Goal: Task Accomplishment & Management: Use online tool/utility

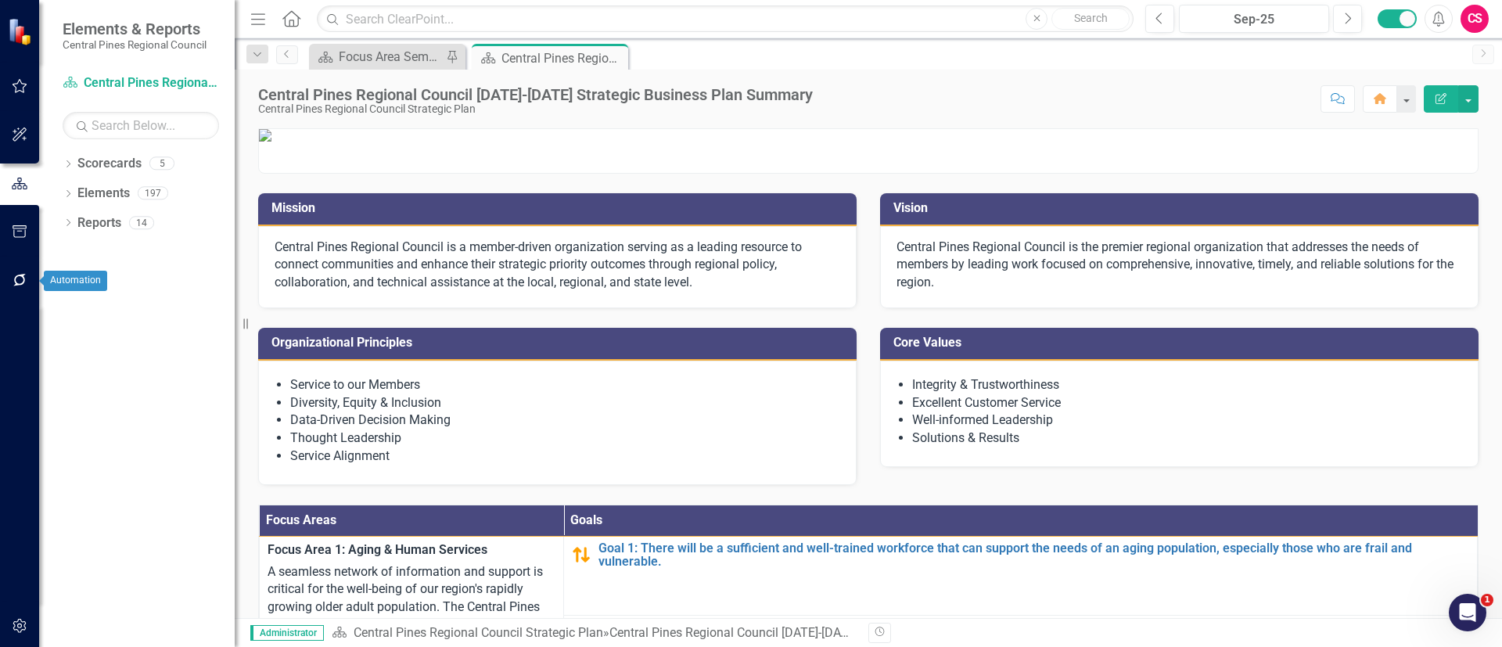
click at [9, 279] on button "button" at bounding box center [19, 280] width 35 height 33
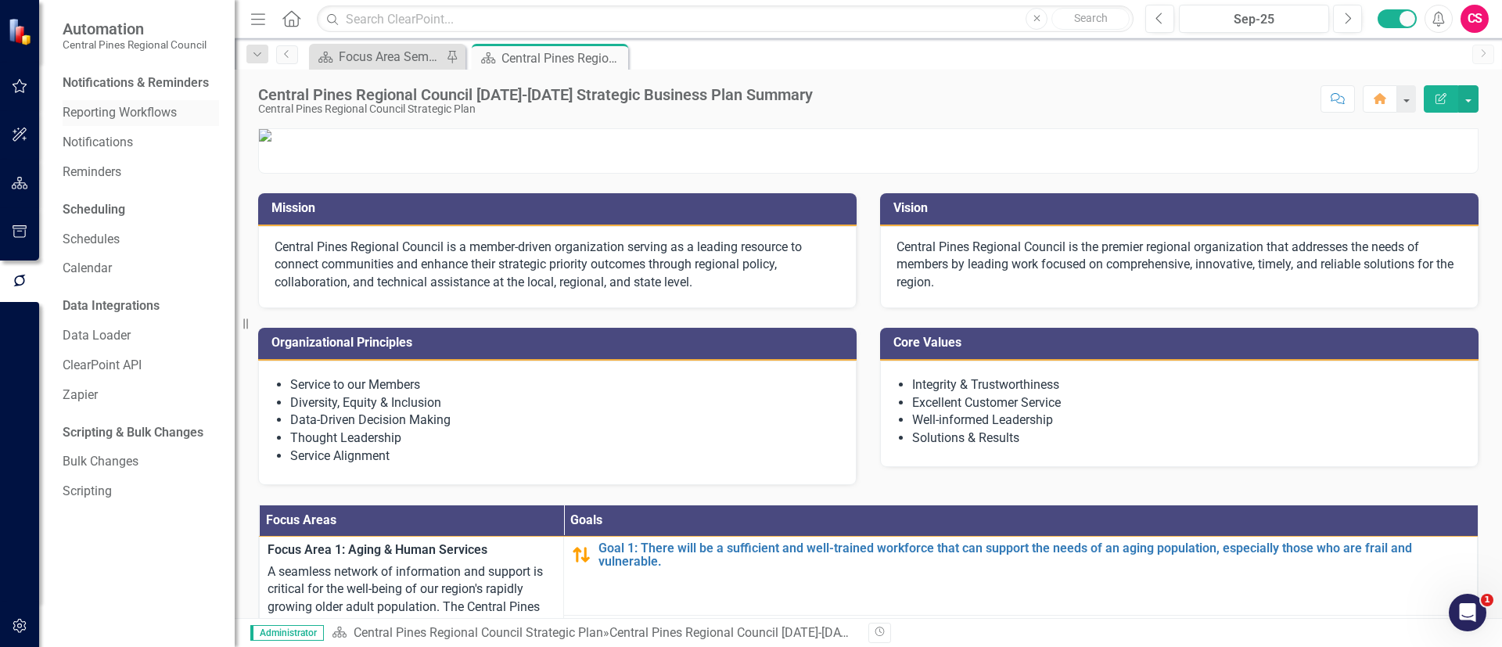
click at [126, 108] on link "Reporting Workflows" at bounding box center [141, 113] width 156 height 18
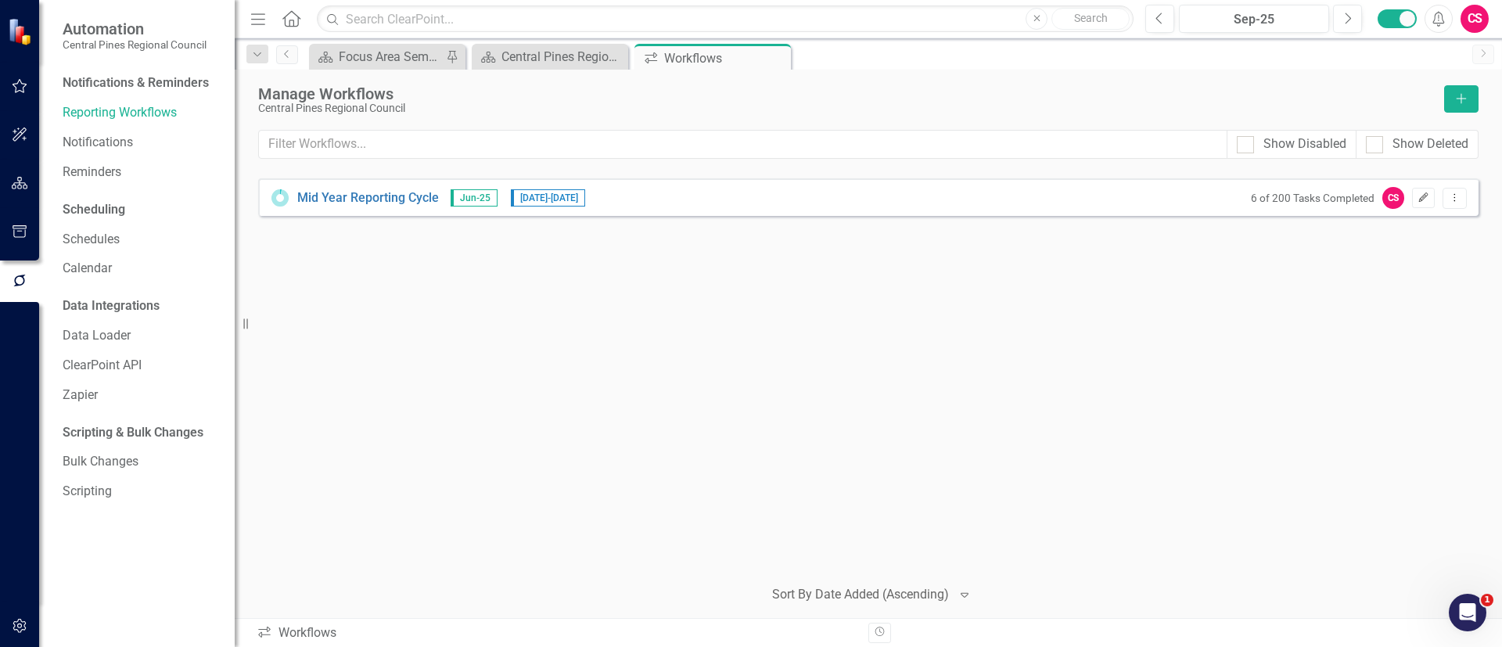
click at [1419, 197] on icon "Edit" at bounding box center [1424, 197] width 12 height 9
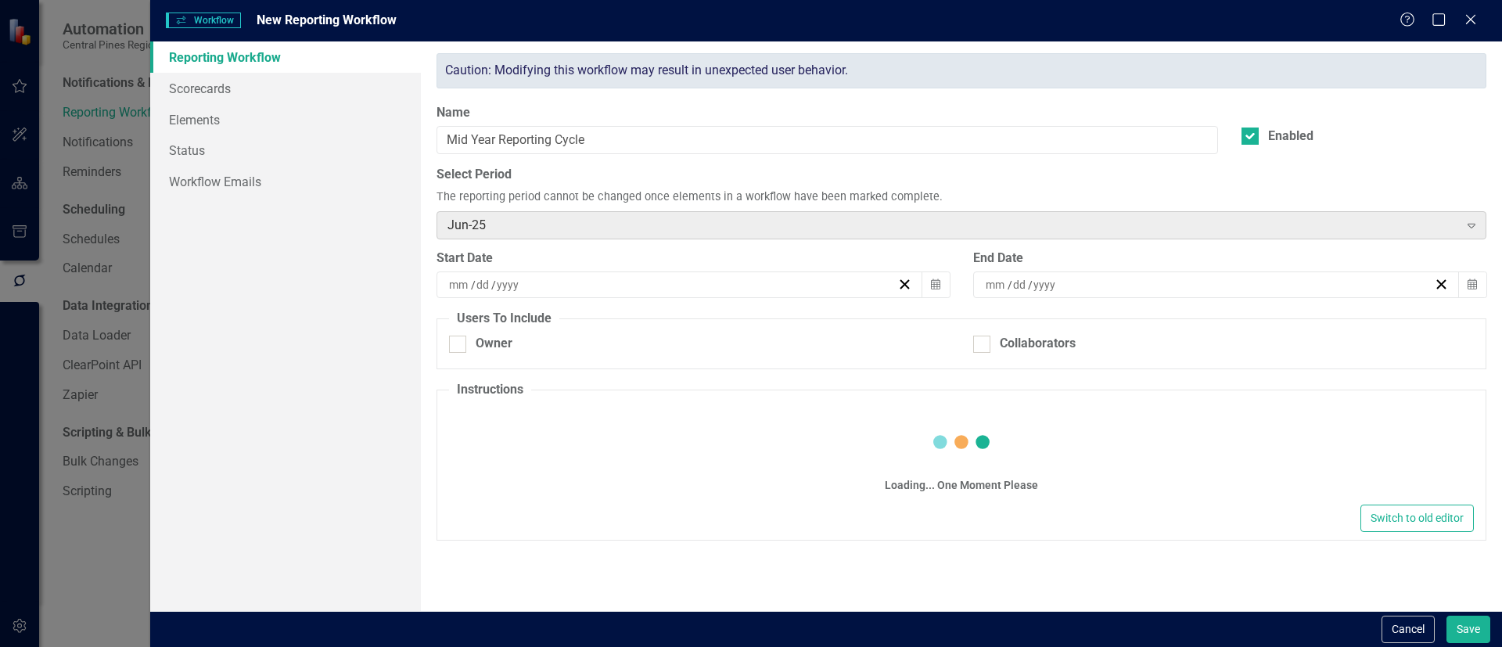
checkbox input "true"
type input "8"
type input "6"
type input "2025"
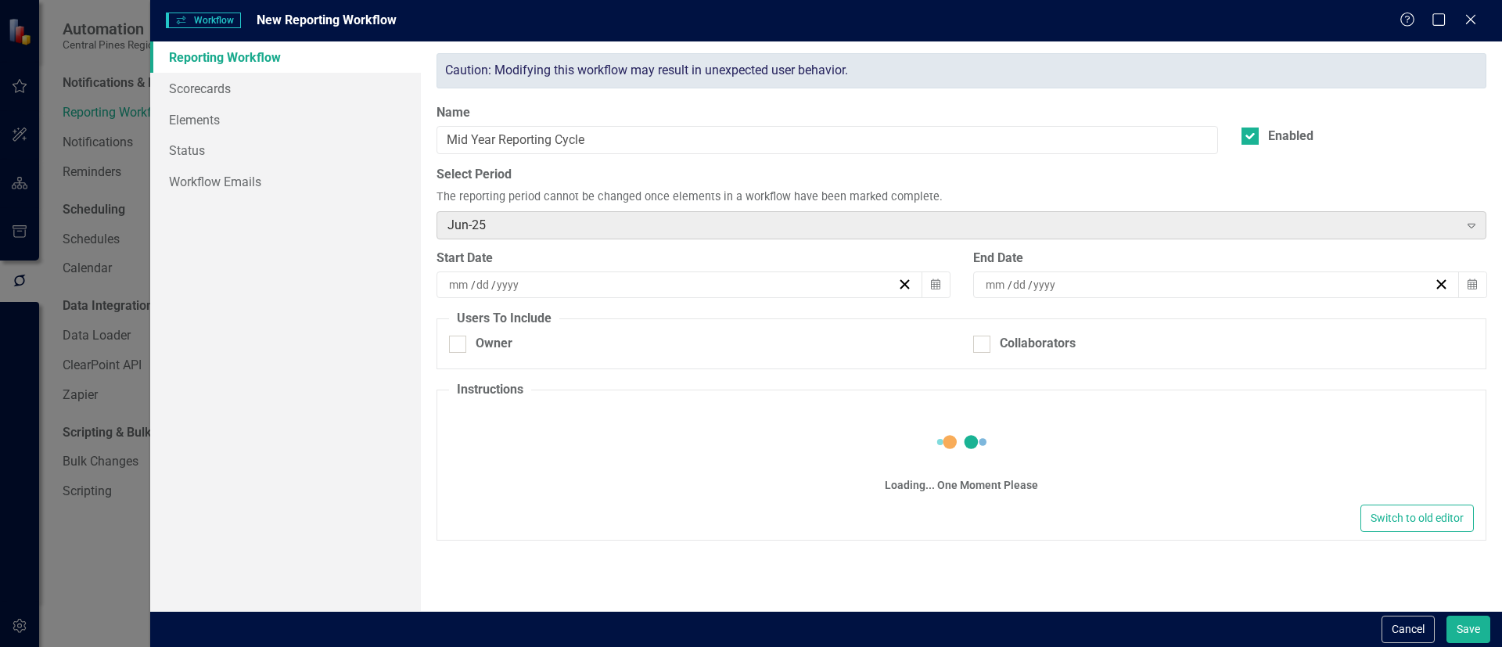
type input "9"
type input "30"
type input "2025"
type textarea "<p>We are using ClearPoint for our last update in this strategic plan. Moving f…"
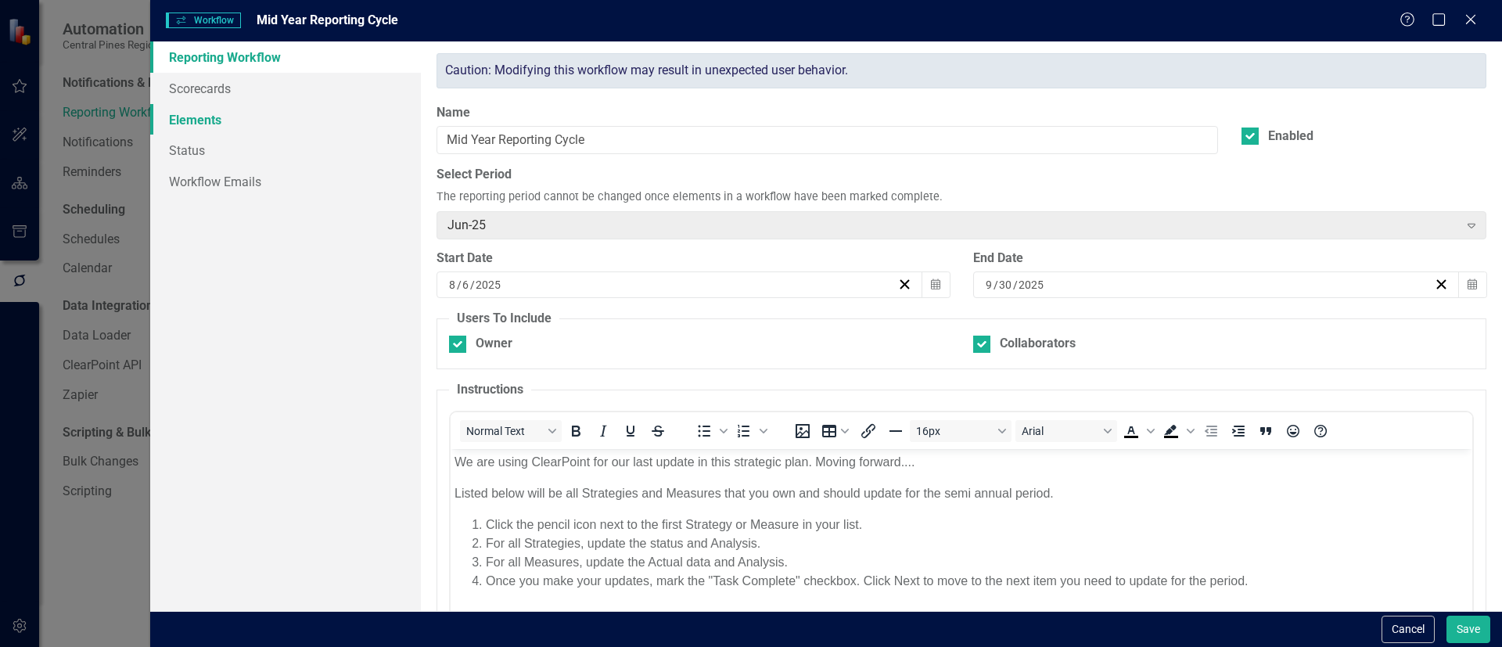
click at [245, 116] on link "Elements" at bounding box center [285, 119] width 271 height 31
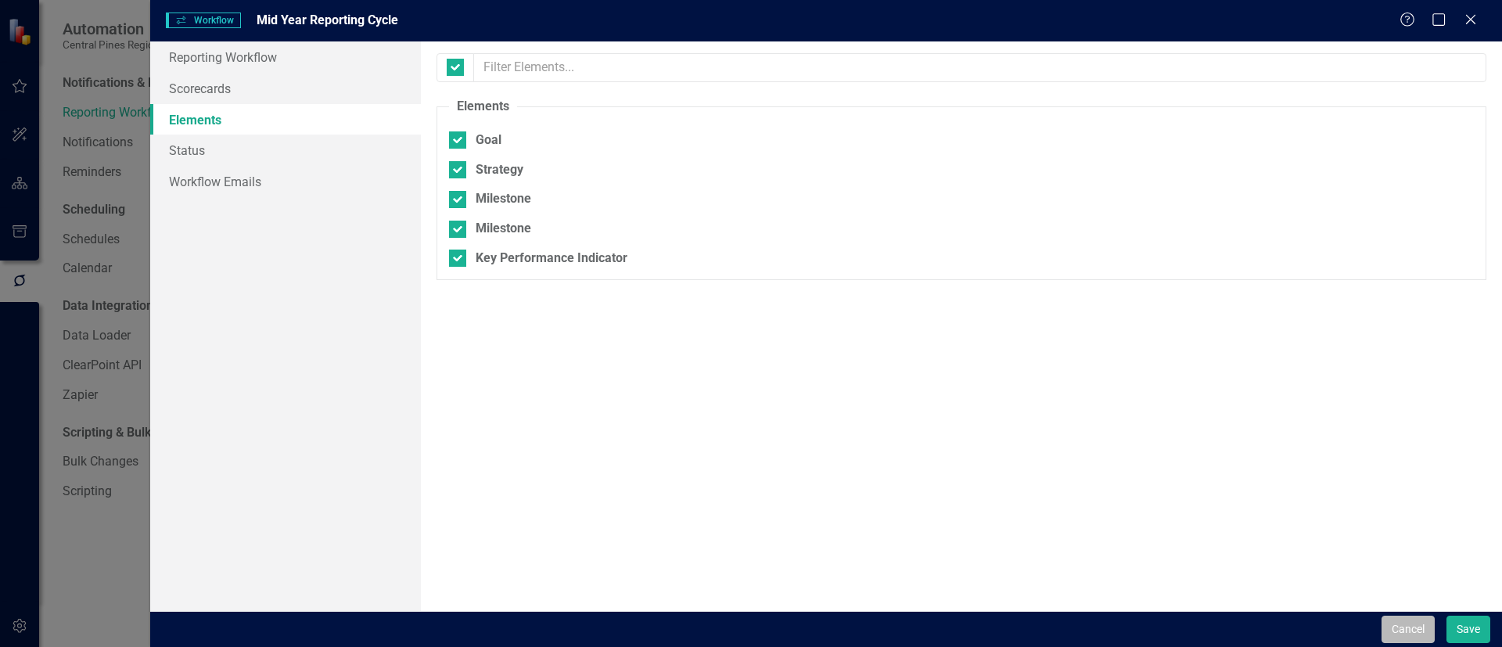
click at [1405, 617] on button "Cancel" at bounding box center [1408, 629] width 53 height 27
